Goal: Task Accomplishment & Management: Use online tool/utility

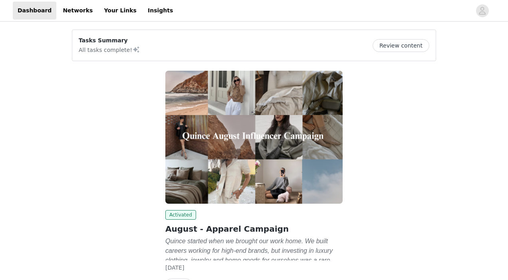
click at [413, 43] on button "Review content" at bounding box center [400, 45] width 57 height 13
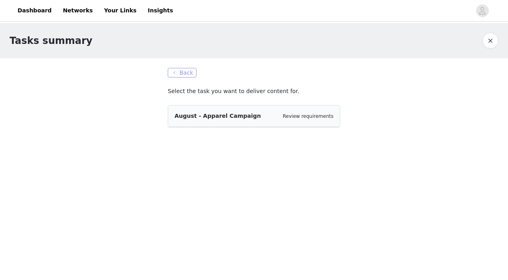
click at [188, 71] on button "Back" at bounding box center [182, 73] width 29 height 10
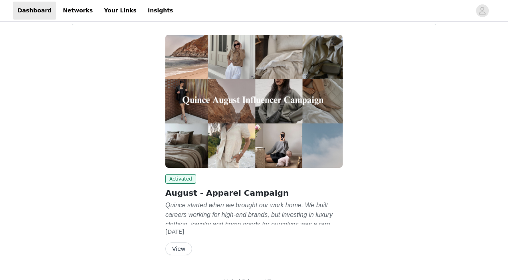
scroll to position [51, 0]
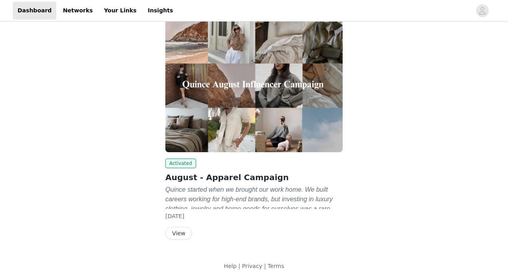
click at [181, 235] on button "View" at bounding box center [178, 233] width 27 height 13
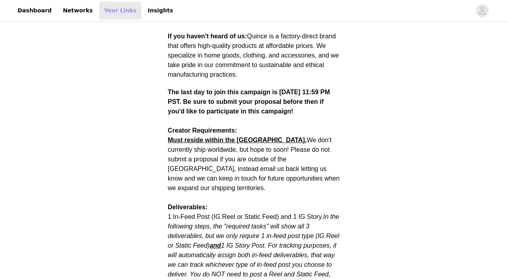
scroll to position [223, 0]
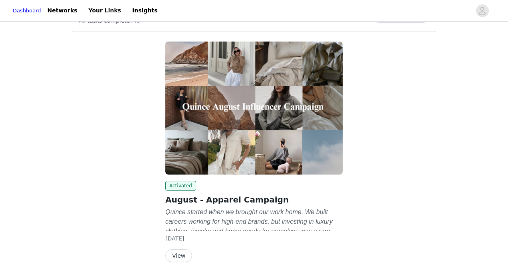
scroll to position [51, 0]
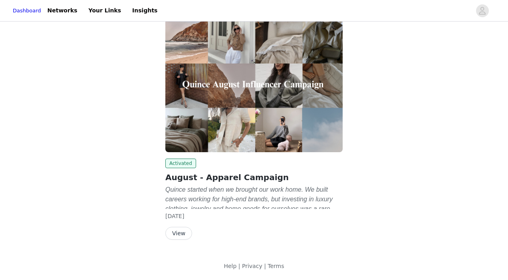
click at [178, 233] on button "View" at bounding box center [178, 233] width 27 height 13
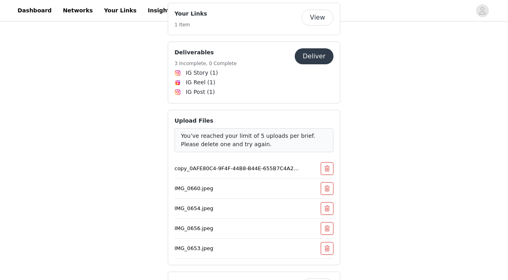
scroll to position [1319, 0]
